Goal: Task Accomplishment & Management: Use online tool/utility

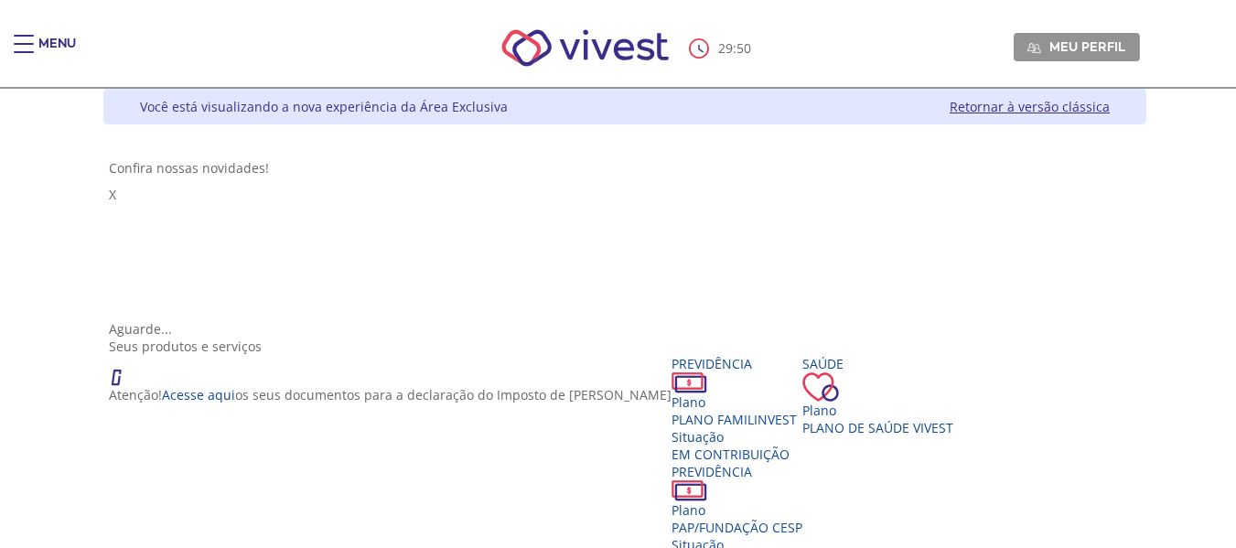
click at [30, 42] on div "Main header" at bounding box center [24, 53] width 20 height 37
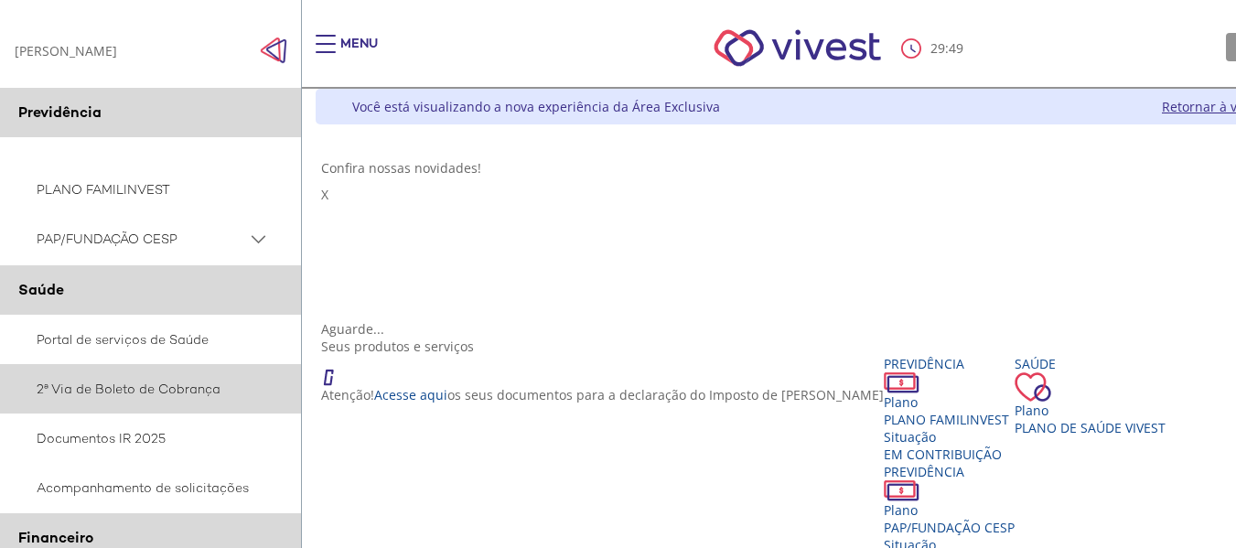
click at [125, 381] on link "2ª Via de Boleto de Cobrança" at bounding box center [151, 388] width 302 height 49
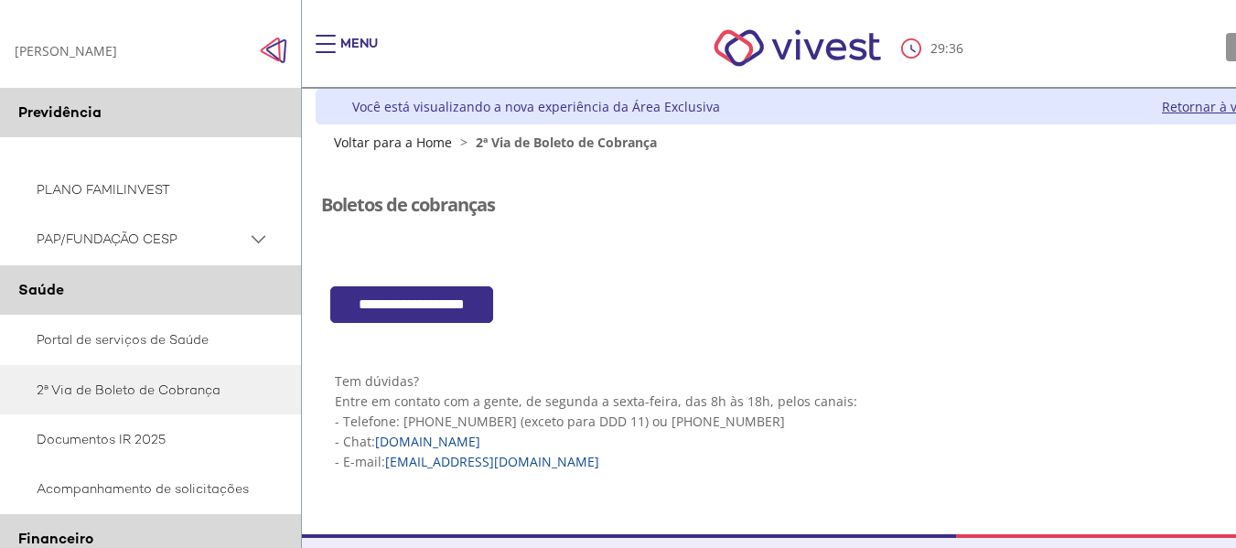
click at [472, 310] on input "**********" at bounding box center [411, 305] width 163 height 38
